Goal: Answer question/provide support

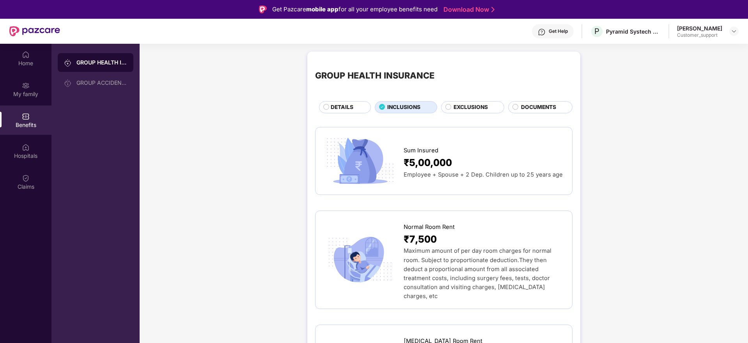
scroll to position [843, 0]
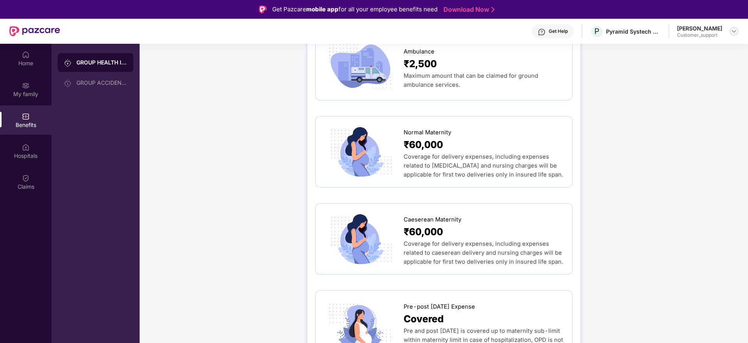
click at [734, 29] on img at bounding box center [734, 31] width 6 height 6
click at [684, 43] on div "Switch to support view" at bounding box center [697, 49] width 101 height 15
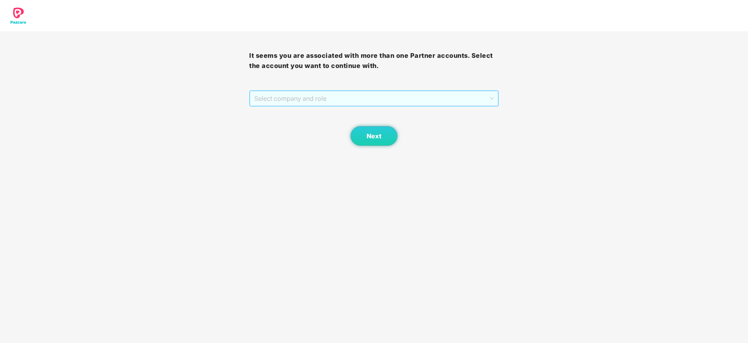
click at [347, 105] on span "Select company and role" at bounding box center [373, 98] width 239 height 15
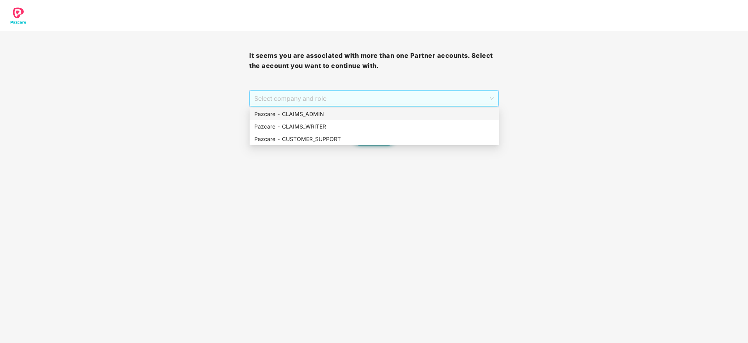
click at [346, 115] on div "Pazcare - CLAIMS_ADMIN" at bounding box center [374, 114] width 240 height 9
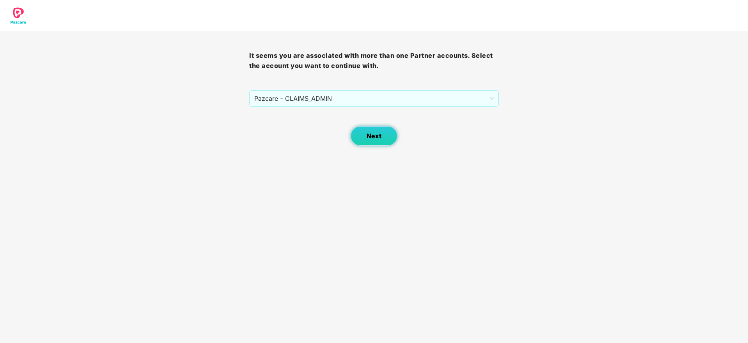
click at [380, 131] on button "Next" at bounding box center [374, 136] width 47 height 20
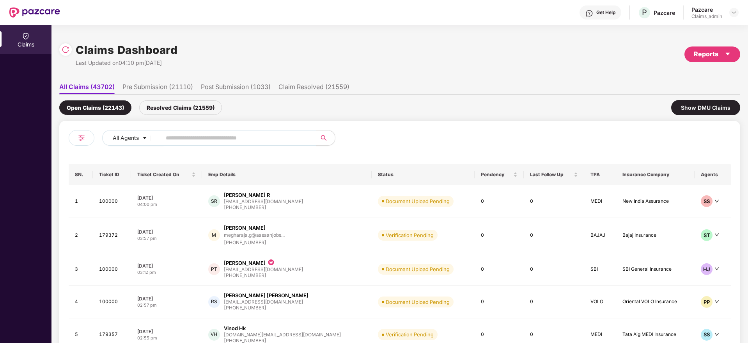
click at [217, 133] on input "text" at bounding box center [236, 138] width 140 height 12
paste input "******"
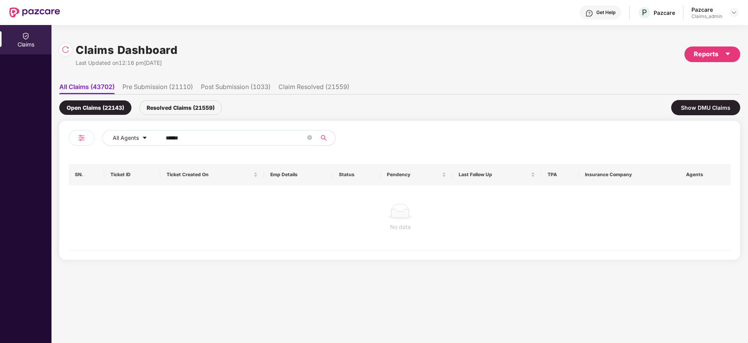
type input "******"
click at [183, 108] on div "Resolved Claims (21559)" at bounding box center [180, 107] width 83 height 14
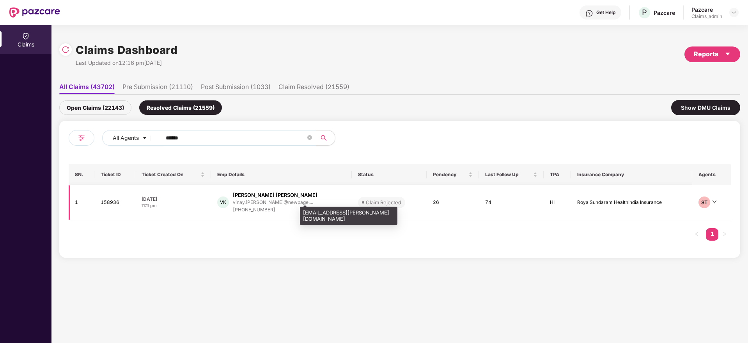
click at [259, 201] on div "vinay.[PERSON_NAME]@newpage...." at bounding box center [273, 201] width 80 height 5
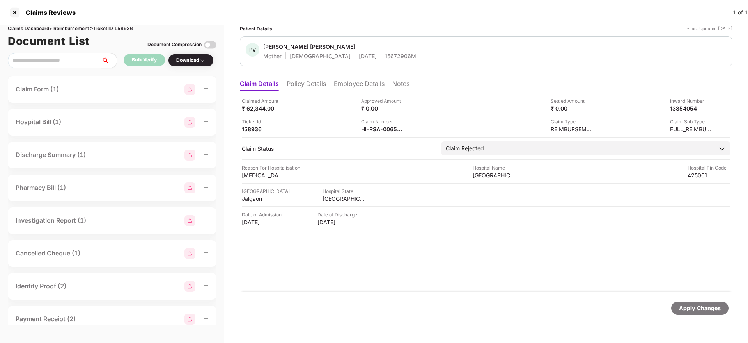
click at [305, 84] on li "Policy Details" at bounding box center [306, 85] width 39 height 11
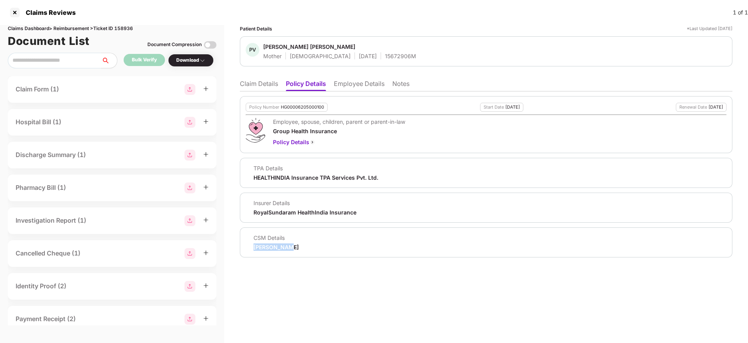
drag, startPoint x: 252, startPoint y: 247, endPoint x: 305, endPoint y: 247, distance: 53.1
click at [305, 247] on div "CSM Details [PERSON_NAME]" at bounding box center [486, 242] width 481 height 17
copy div "[PERSON_NAME]"
click at [11, 12] on div at bounding box center [15, 12] width 12 height 12
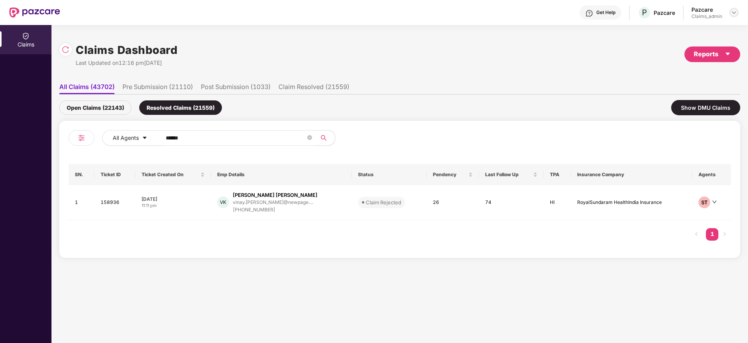
click at [737, 13] on div at bounding box center [734, 12] width 9 height 9
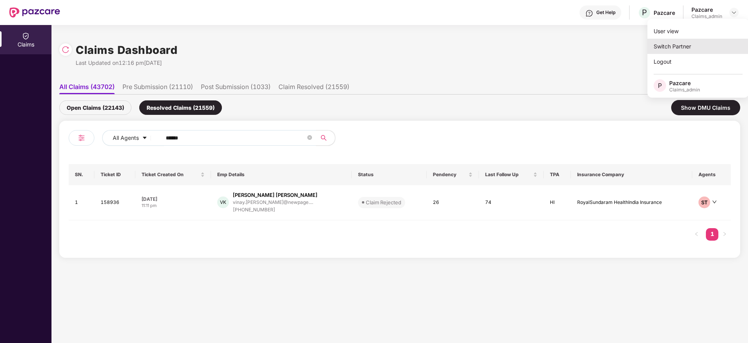
click at [696, 44] on div "Switch Partner" at bounding box center [698, 46] width 101 height 15
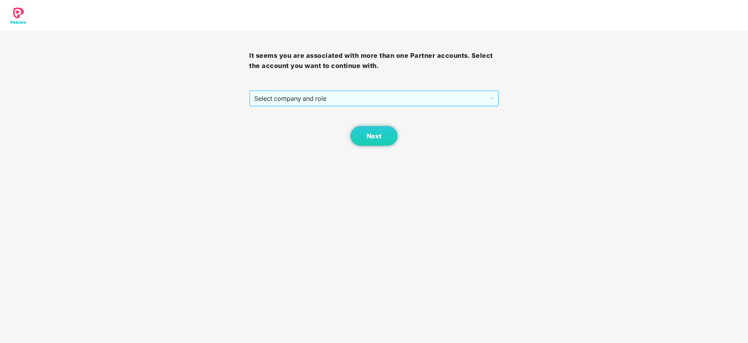
drag, startPoint x: 375, startPoint y: 107, endPoint x: 370, endPoint y: 96, distance: 12.8
click at [370, 96] on div "It seems you are associated with more than one Partner accounts. Select the acc…" at bounding box center [373, 88] width 249 height 114
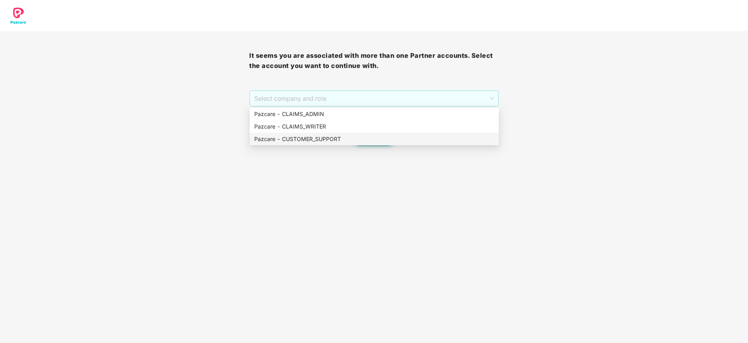
drag, startPoint x: 370, startPoint y: 96, endPoint x: 364, endPoint y: 137, distance: 42.2
click at [364, 137] on body "It seems you are associated with more than one Partner accounts. Select the acc…" at bounding box center [374, 171] width 748 height 343
click at [364, 137] on div "Pazcare - CUSTOMER_SUPPORT" at bounding box center [374, 139] width 240 height 9
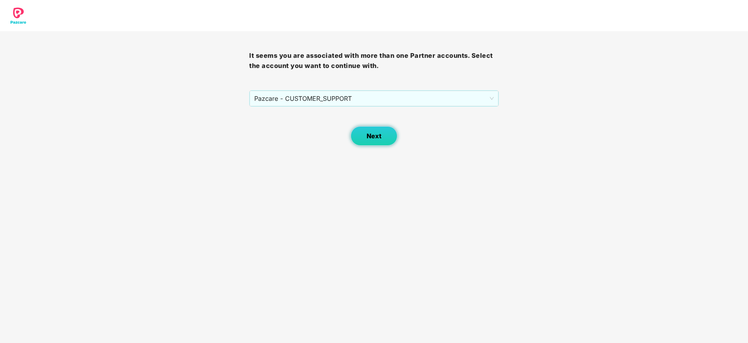
drag, startPoint x: 392, startPoint y: 136, endPoint x: 380, endPoint y: 135, distance: 12.1
click at [380, 135] on button "Next" at bounding box center [374, 136] width 47 height 20
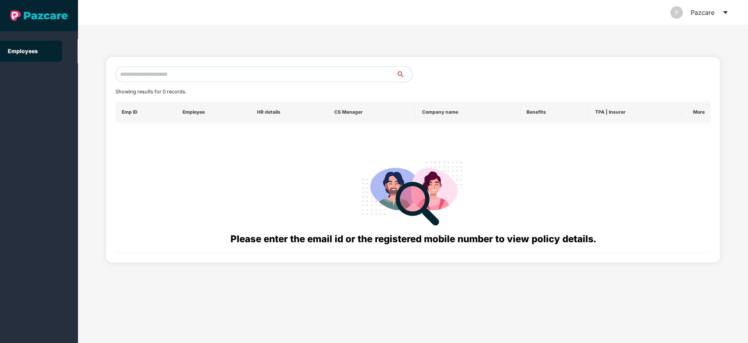
click at [380, 135] on div "Please enter the email id or the registered mobile number to view policy detail…" at bounding box center [413, 187] width 583 height 117
click at [267, 73] on input "text" at bounding box center [255, 74] width 281 height 16
paste input "**********"
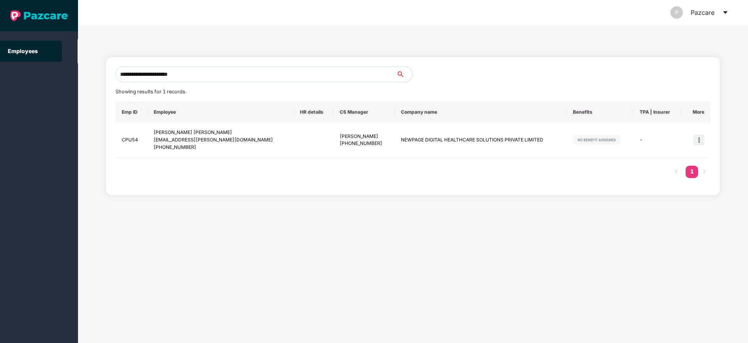
type input "**********"
